Goal: Transaction & Acquisition: Purchase product/service

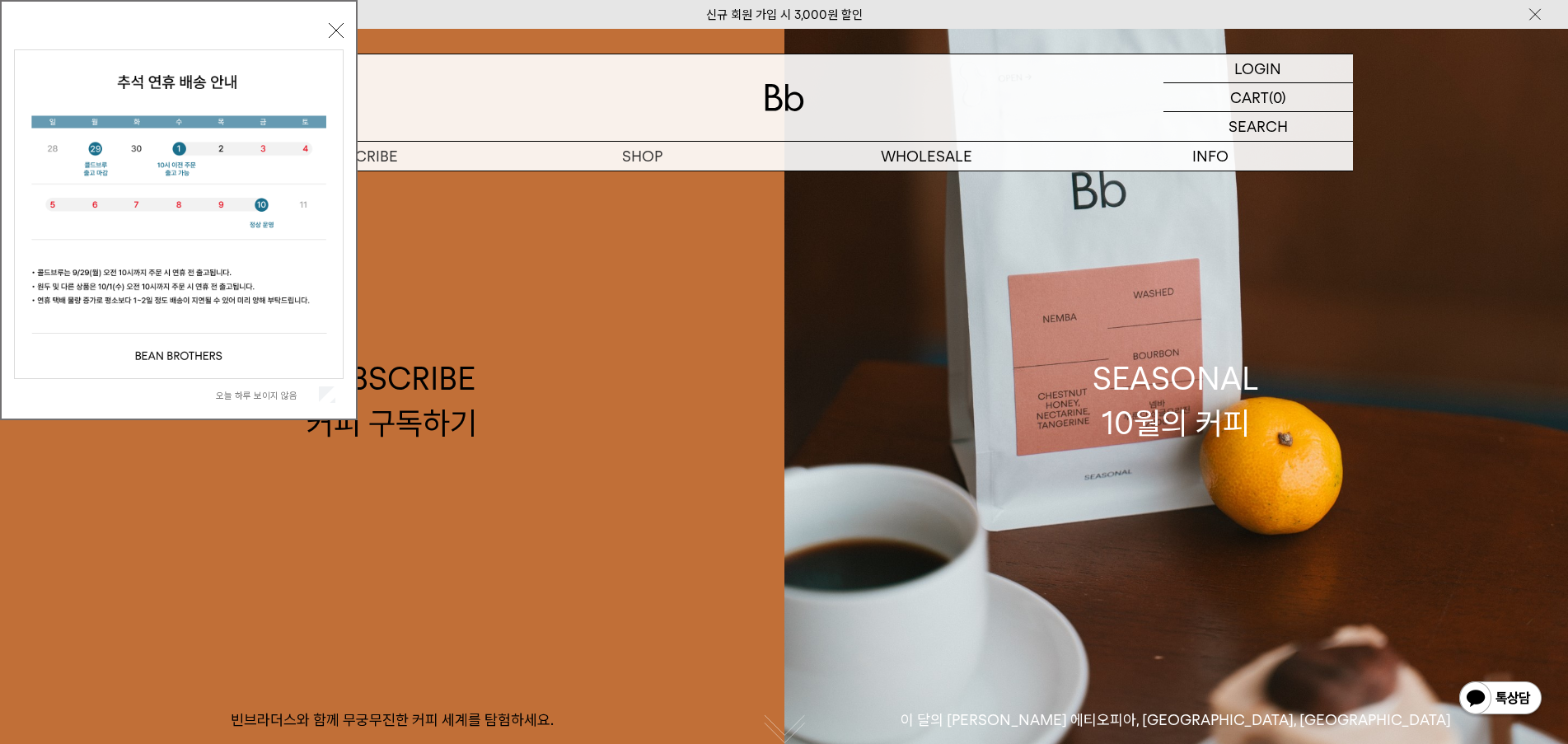
click at [333, 26] on button "닫기" at bounding box center [335, 30] width 15 height 15
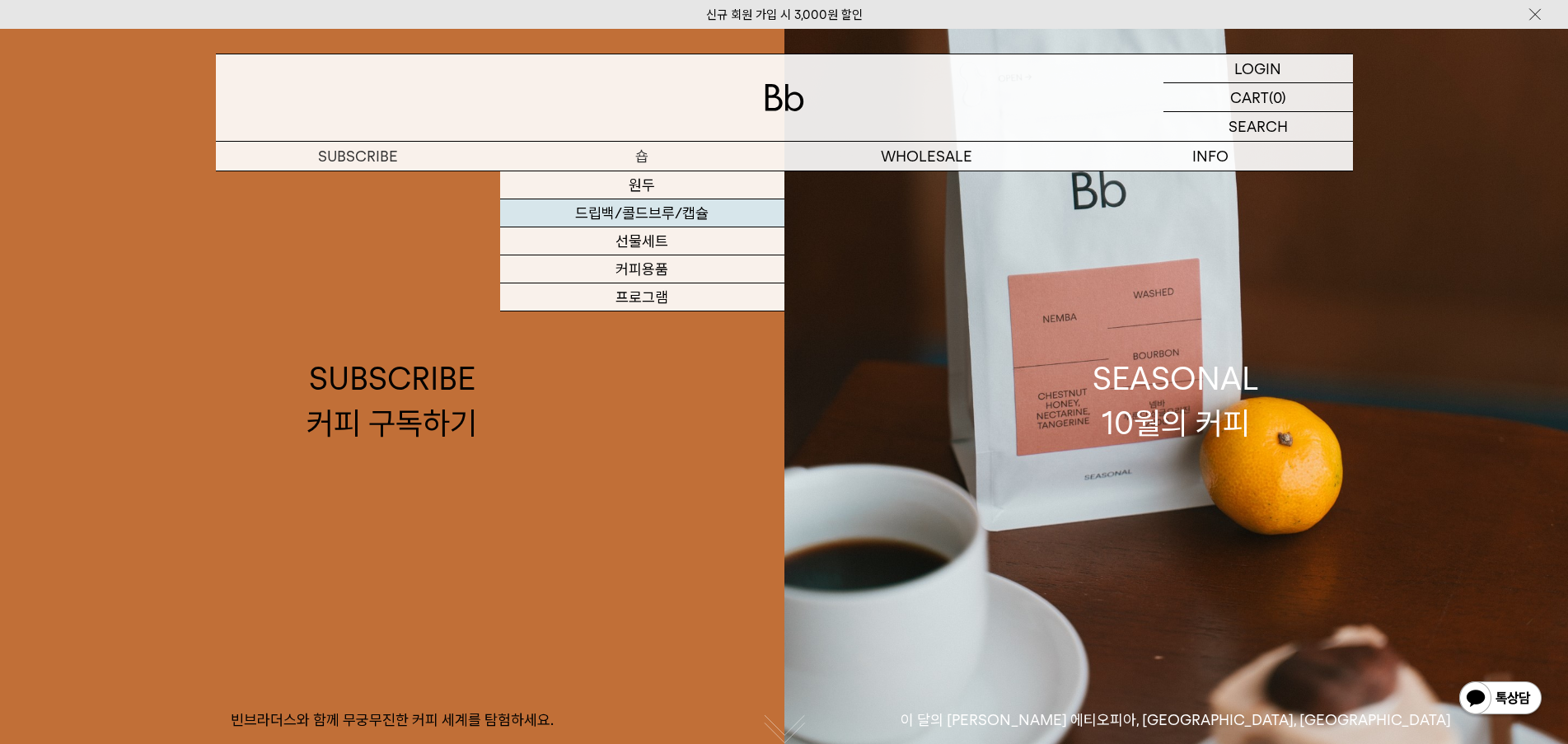
click at [645, 212] on link "드립백/콜드브루/캡슐" at bounding box center [642, 213] width 284 height 28
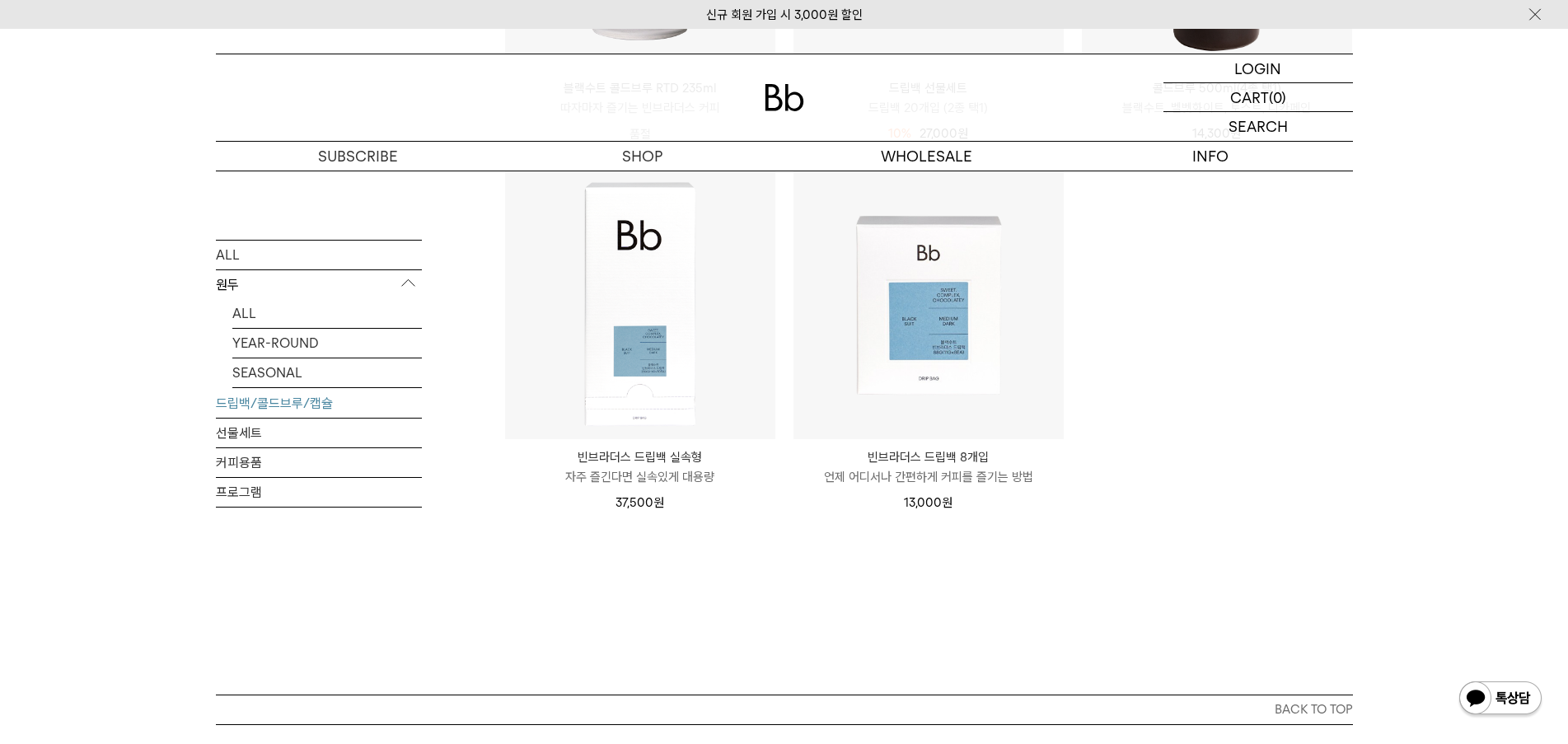
scroll to position [892, 0]
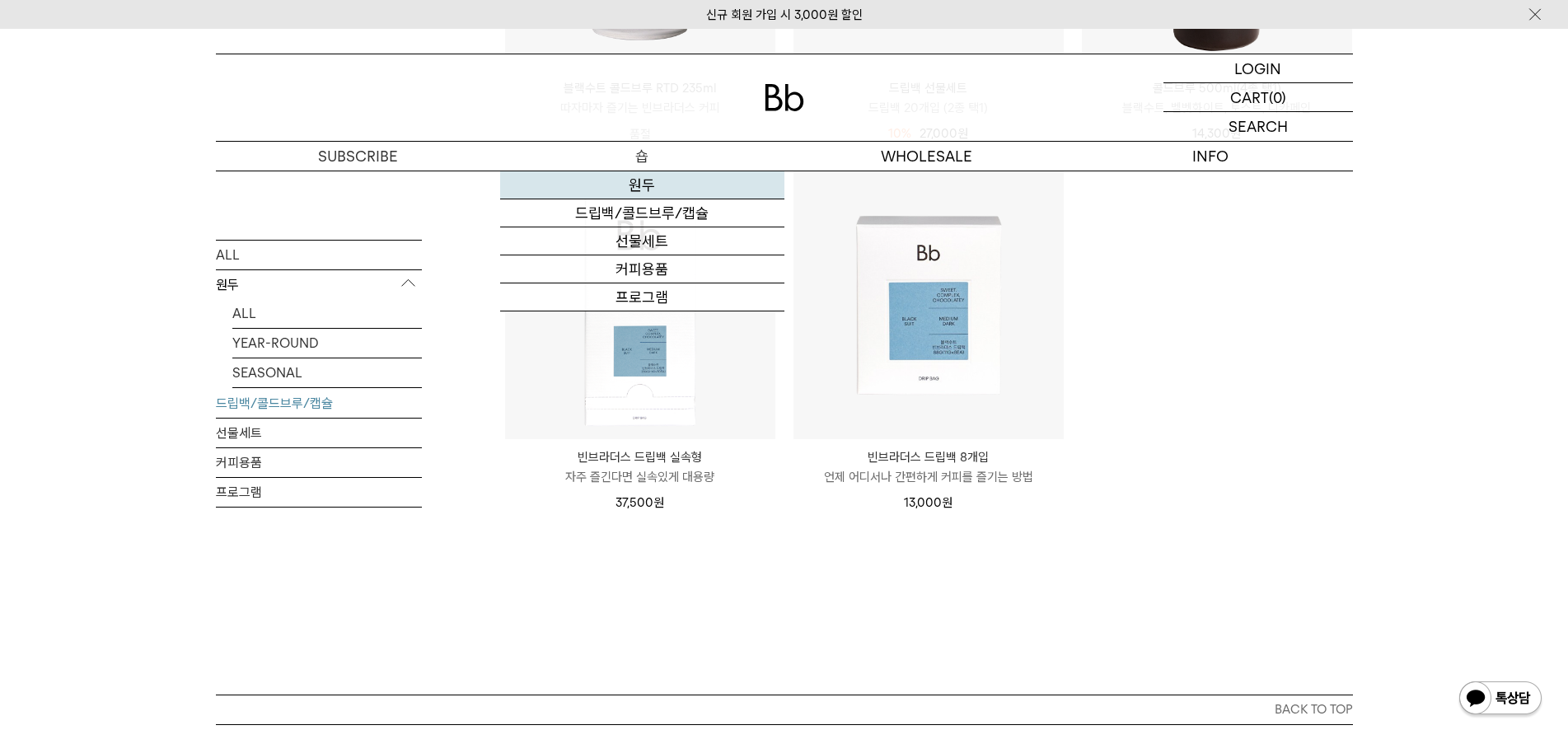
click at [647, 182] on link "원두" at bounding box center [642, 185] width 284 height 28
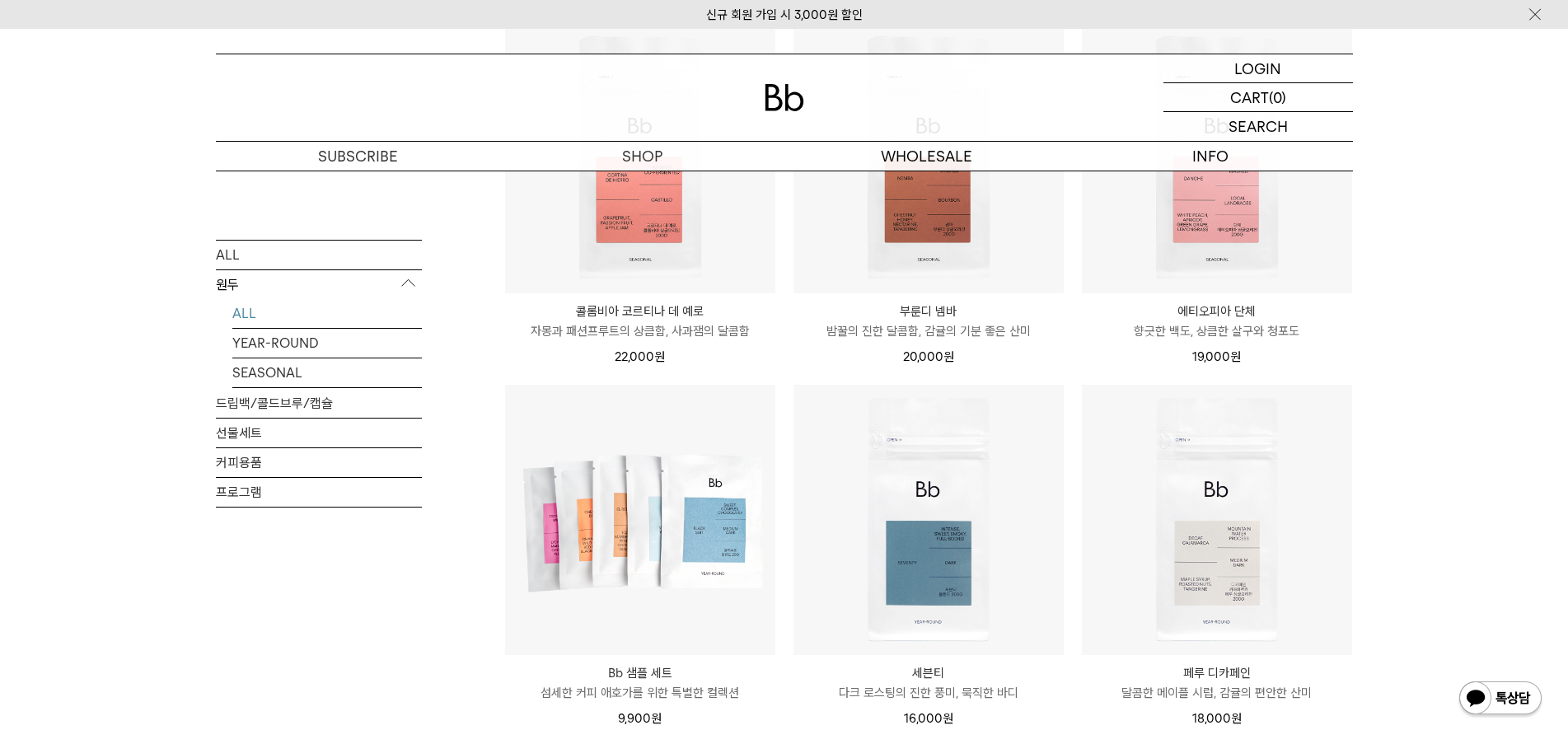
scroll to position [669, 0]
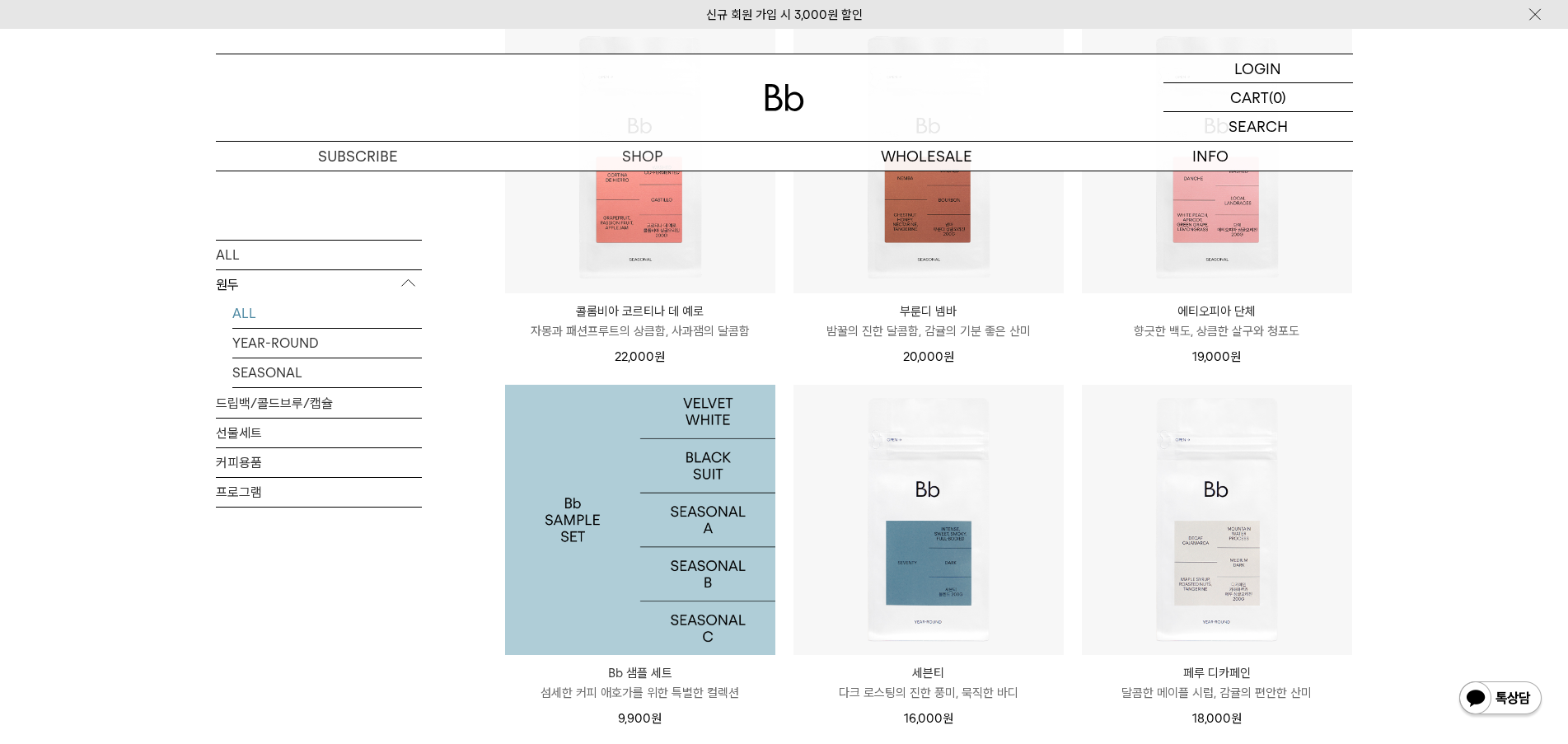
click at [600, 533] on img at bounding box center [640, 520] width 270 height 270
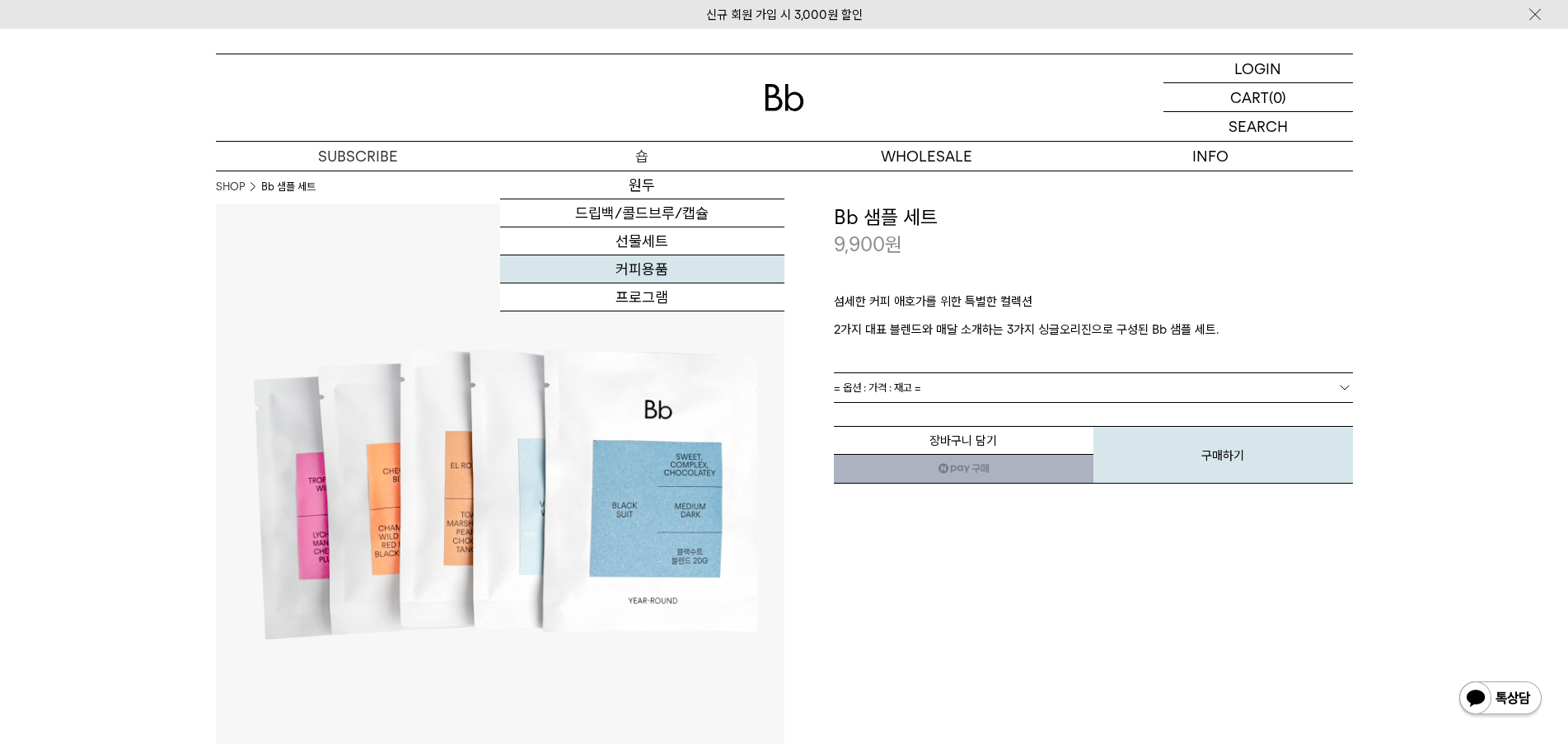
click at [626, 280] on link "커피용품" at bounding box center [642, 269] width 284 height 28
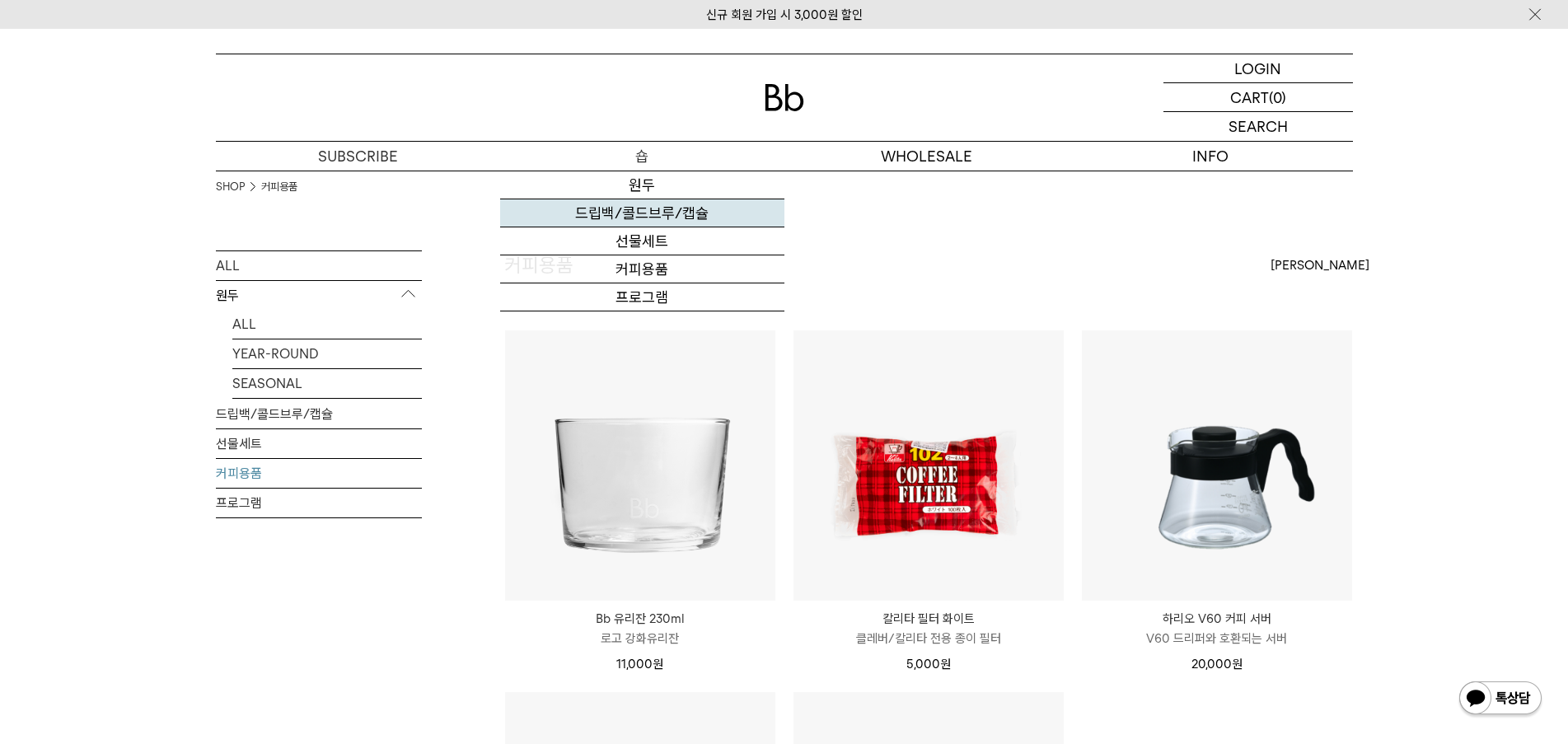
click at [639, 215] on link "드립백/콜드브루/캡슐" at bounding box center [642, 213] width 284 height 28
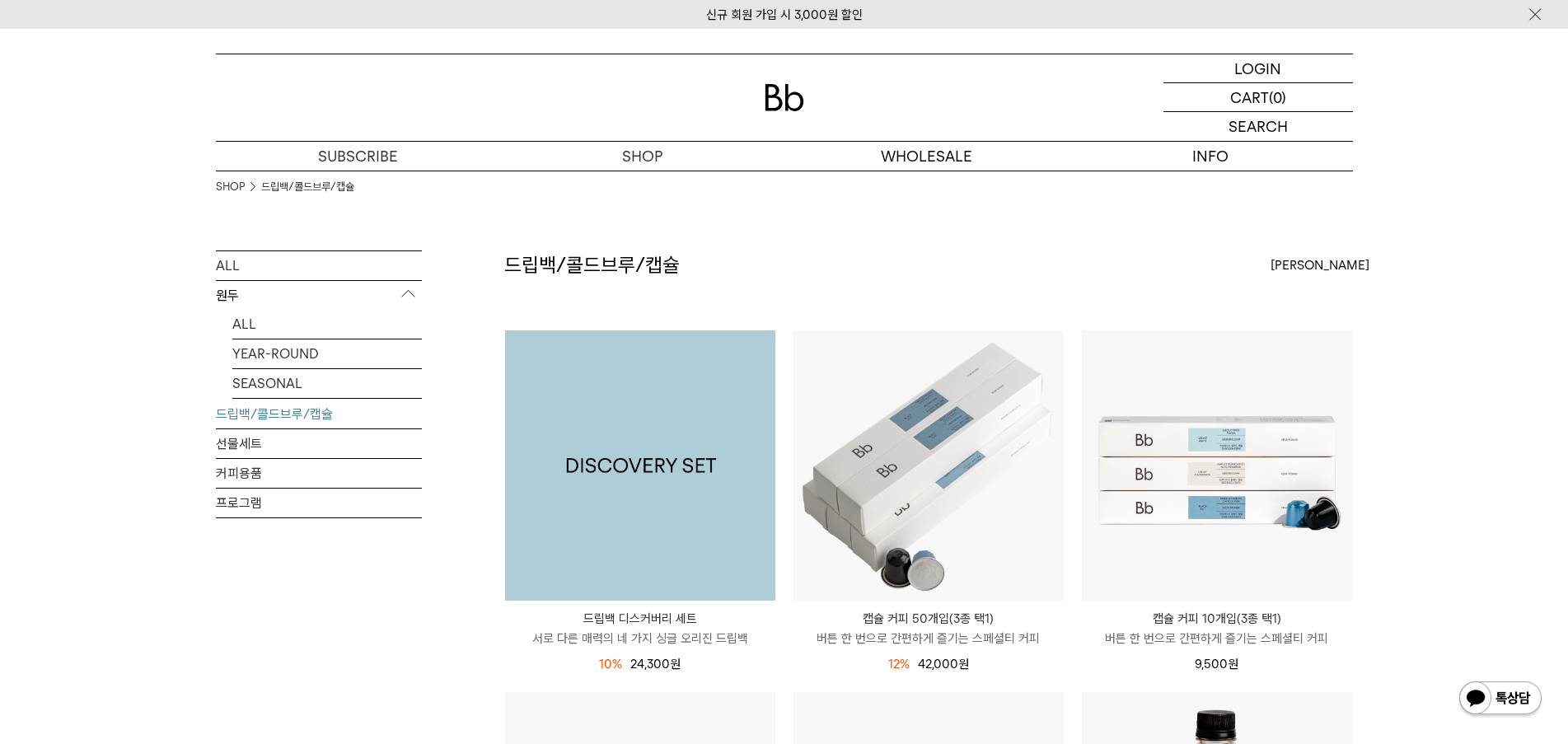
click at [677, 432] on img at bounding box center [640, 465] width 270 height 270
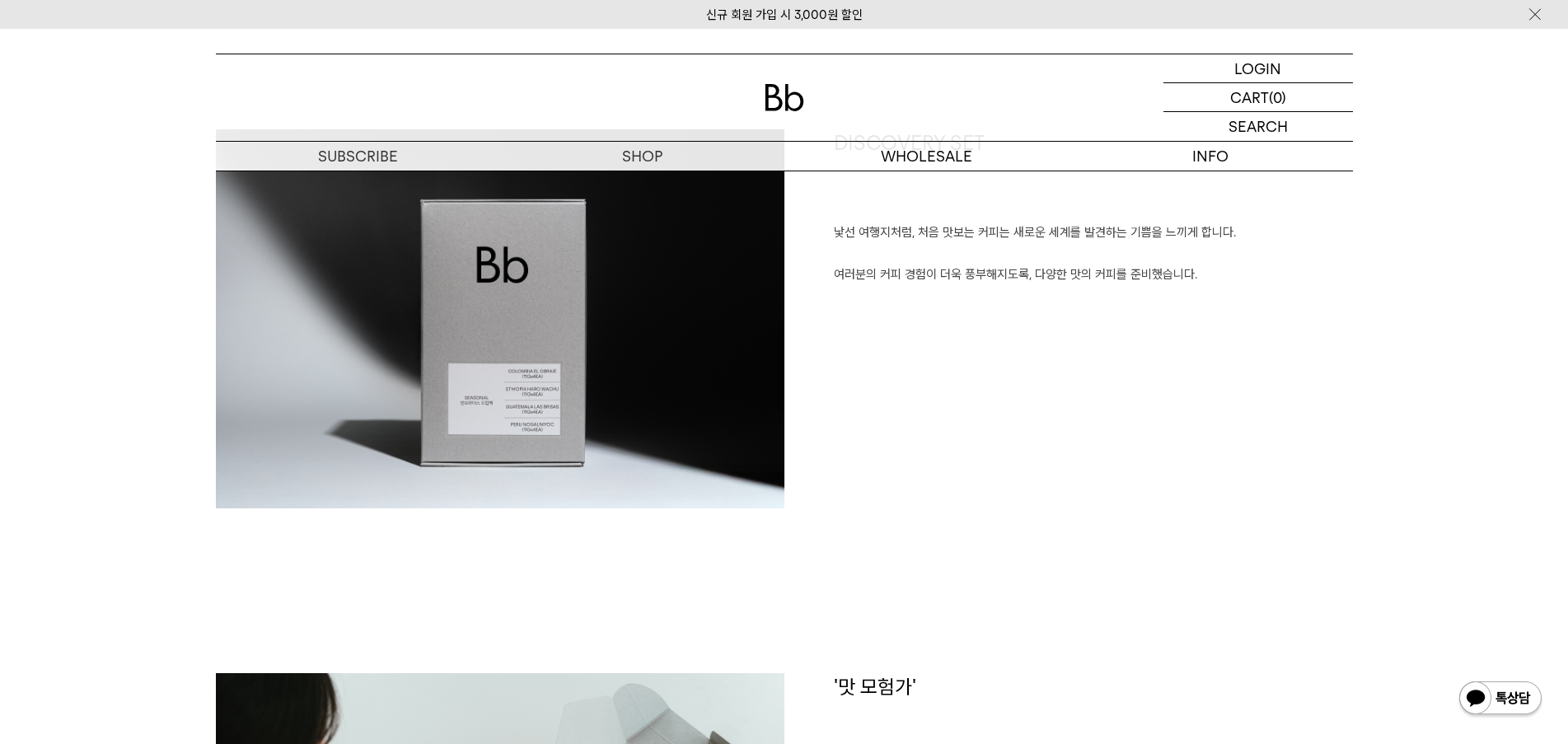
scroll to position [892, 0]
